Goal: Task Accomplishment & Management: Complete application form

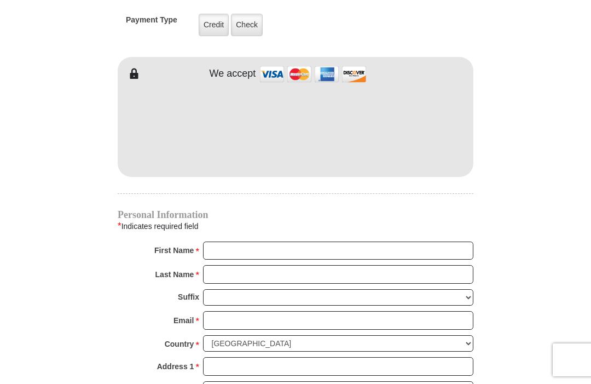
scroll to position [896, 0]
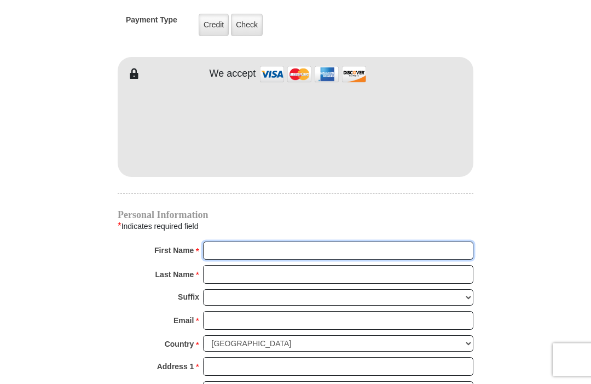
click at [221, 250] on input "First Name *" at bounding box center [338, 251] width 270 height 19
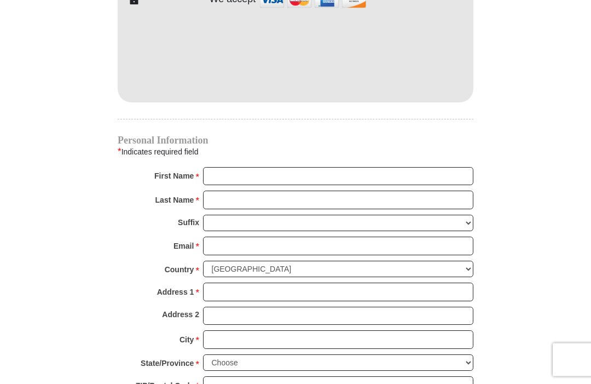
scroll to position [973, 0]
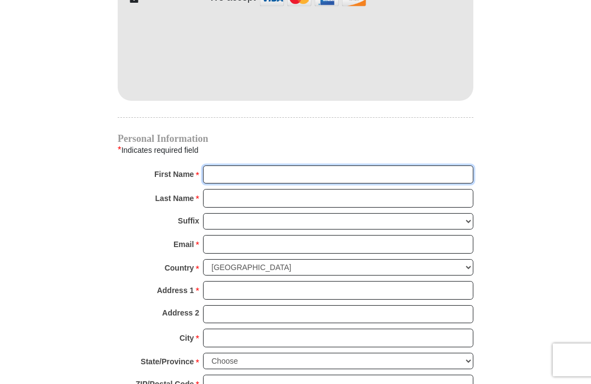
click at [225, 180] on input "First Name *" at bounding box center [338, 174] width 270 height 19
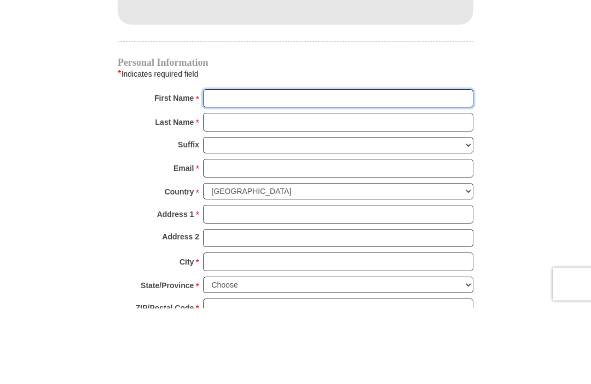
type input "[PERSON_NAME]"
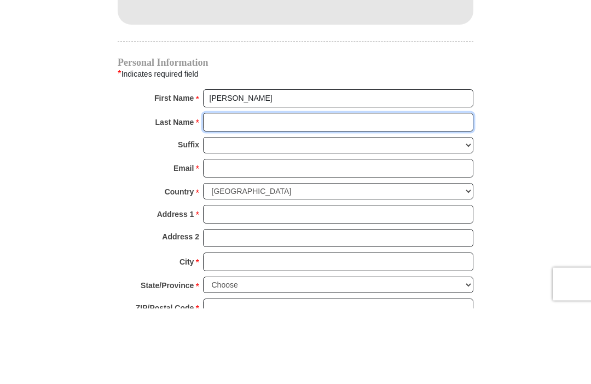
type input "[PERSON_NAME]"
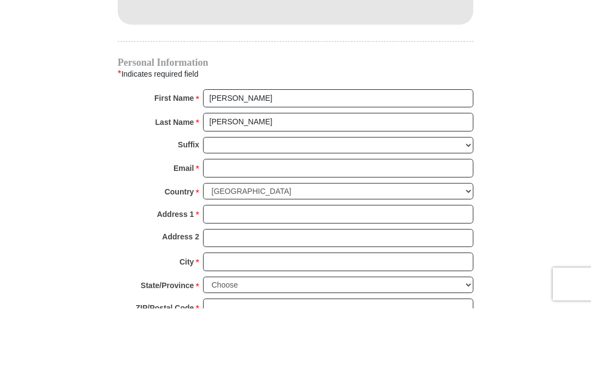
scroll to position [1049, 0]
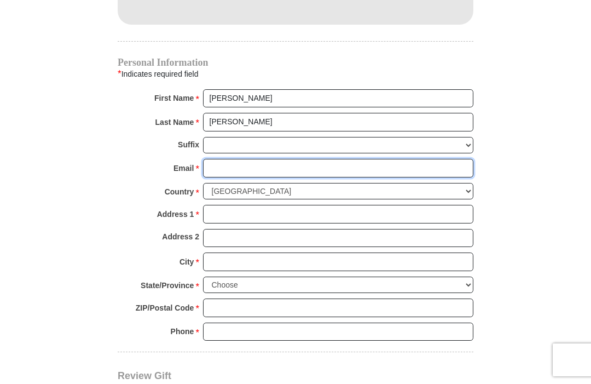
click at [227, 164] on input "Email *" at bounding box center [338, 168] width 270 height 19
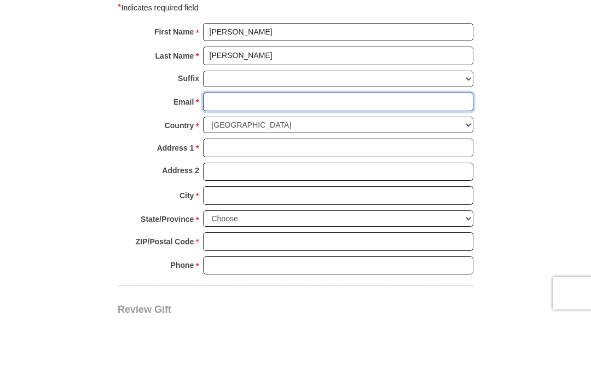
type input "[EMAIL_ADDRESS][DOMAIN_NAME]"
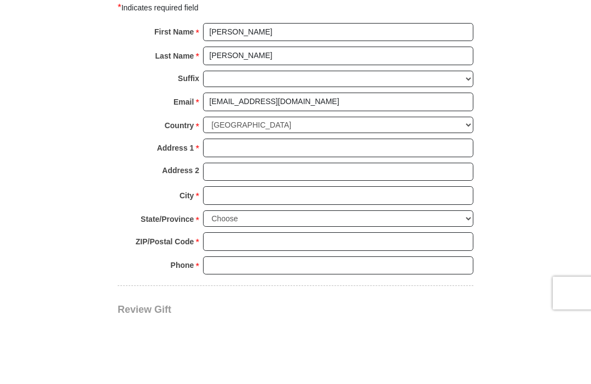
scroll to position [1116, 0]
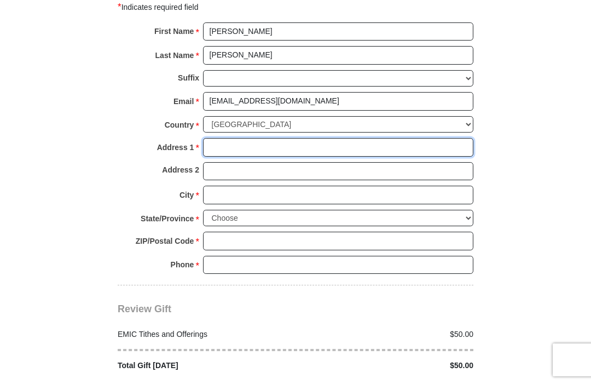
click at [228, 140] on input "Address 1 *" at bounding box center [338, 147] width 270 height 19
type input "[STREET_ADDRESS]"
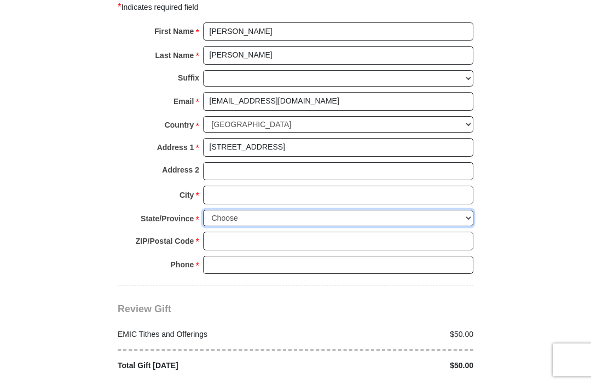
click at [231, 210] on select "Choose [US_STATE] [US_STATE] [US_STATE] [US_STATE] [US_STATE] Armed Forces Amer…" at bounding box center [338, 218] width 270 height 17
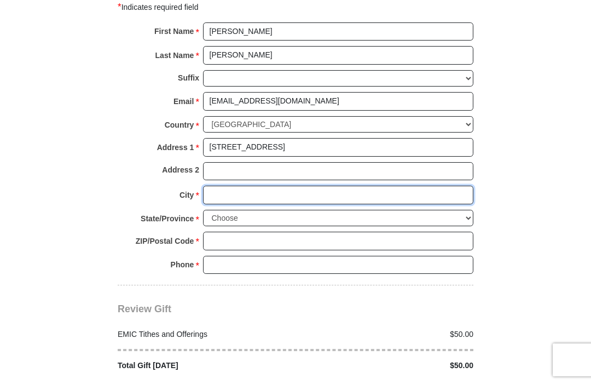
click at [223, 185] on input "City *" at bounding box center [338, 194] width 270 height 19
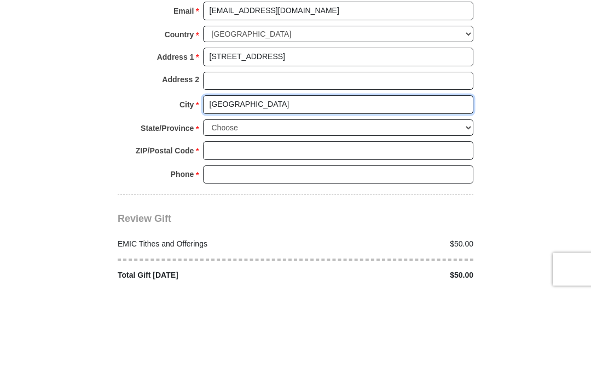
type input "[GEOGRAPHIC_DATA]"
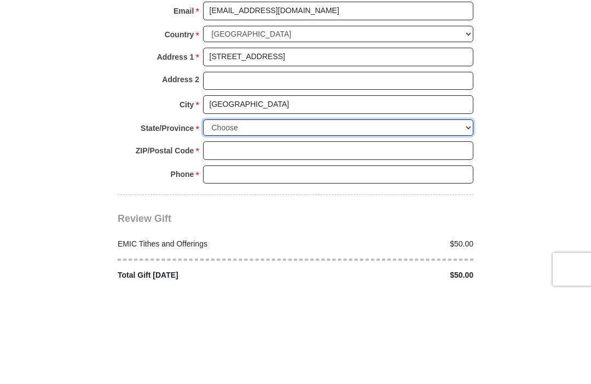
click at [225, 210] on select "Choose [US_STATE] [US_STATE] [US_STATE] [US_STATE] [US_STATE] Armed Forces Amer…" at bounding box center [338, 218] width 270 height 17
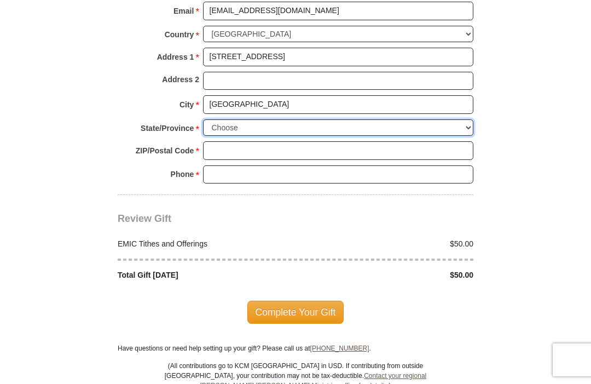
select select "IA"
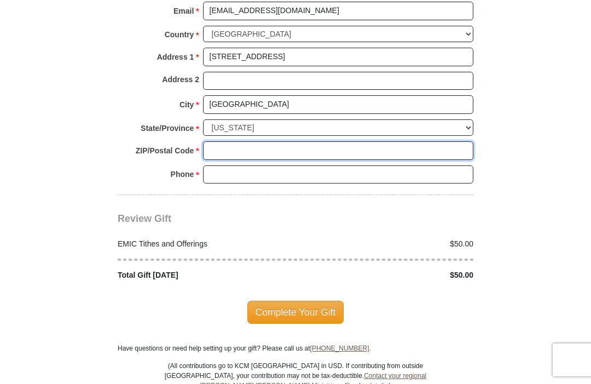
click at [229, 144] on input "ZIP/Postal Code *" at bounding box center [338, 150] width 270 height 19
type input "52404"
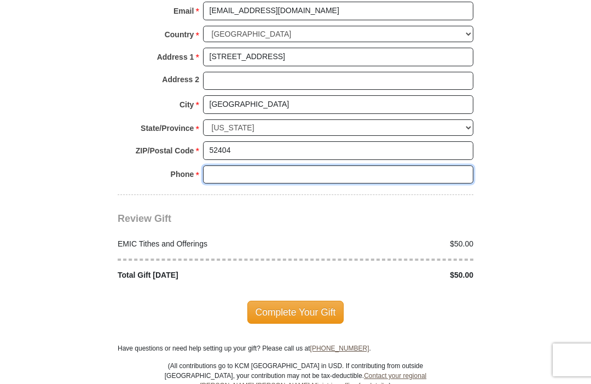
click at [227, 165] on input "Phone * *" at bounding box center [338, 174] width 270 height 19
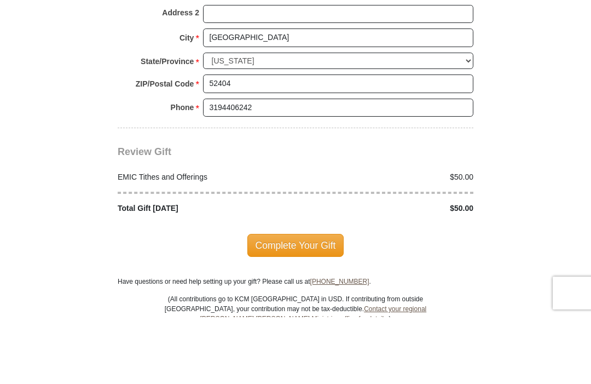
scroll to position [1273, 0]
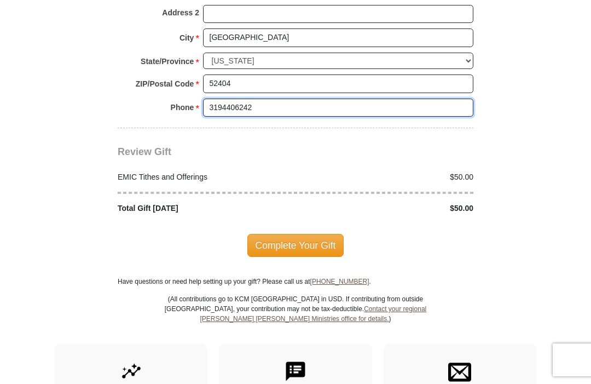
type input "3194406242"
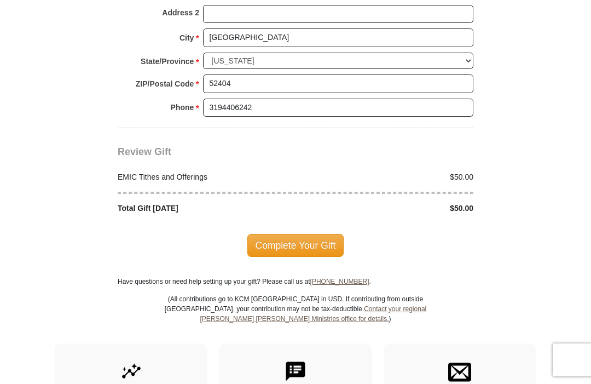
click at [298, 234] on span "Complete Your Gift" at bounding box center [295, 245] width 97 height 23
